Goal: Information Seeking & Learning: Find specific page/section

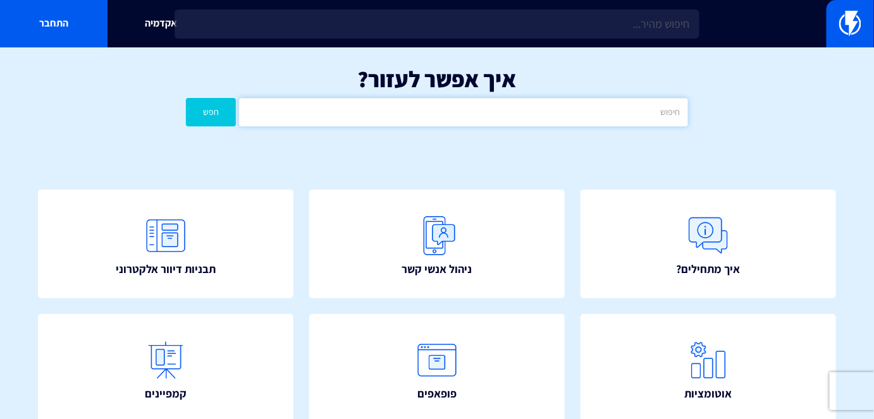
click at [534, 111] on input "text" at bounding box center [463, 112] width 448 height 28
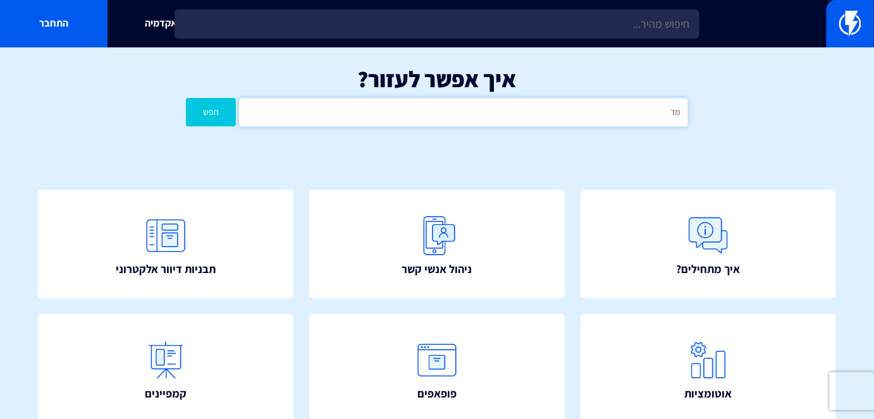
type input "מ"
type input "CF7"
click at [202, 104] on button "חפש" at bounding box center [211, 112] width 50 height 28
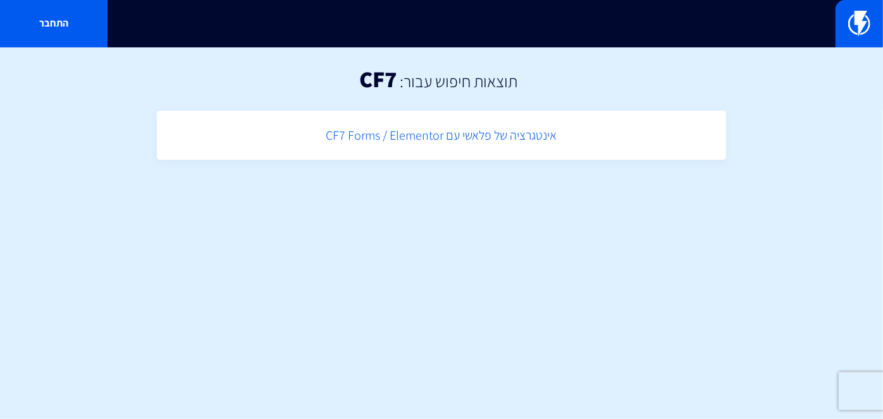
click at [438, 145] on link "אינטגרציה של פלאשי עם CF7 Forms / Elementor" at bounding box center [441, 135] width 556 height 37
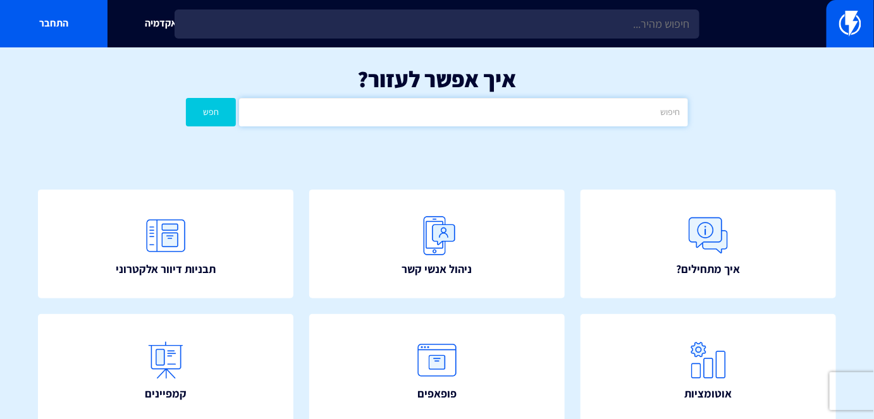
click at [460, 114] on input "text" at bounding box center [463, 112] width 448 height 28
type input "לינט"
click at [186, 98] on button "חפש" at bounding box center [211, 112] width 50 height 28
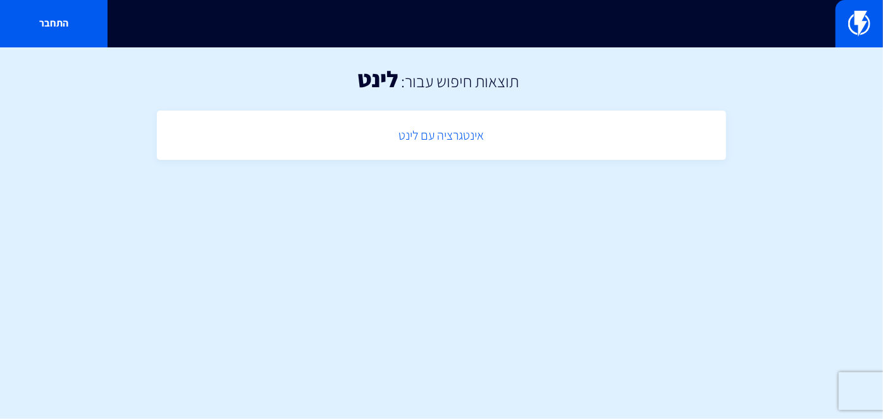
click at [465, 126] on link "אינטגרציה עם לינט" at bounding box center [441, 135] width 556 height 37
